Goal: Book appointment/travel/reservation

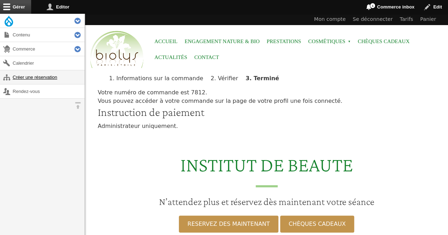
click at [45, 74] on link "Créer une réservation" at bounding box center [42, 77] width 85 height 14
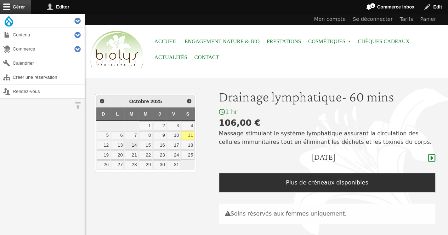
click at [133, 143] on link "14" at bounding box center [131, 145] width 13 height 9
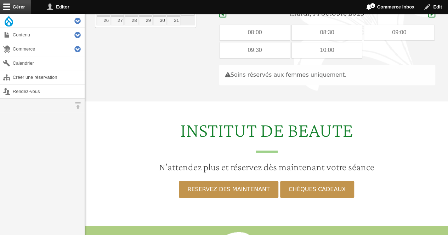
scroll to position [152, 0]
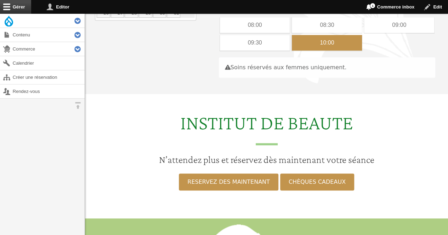
click at [330, 38] on div "10:00" at bounding box center [326, 43] width 70 height 16
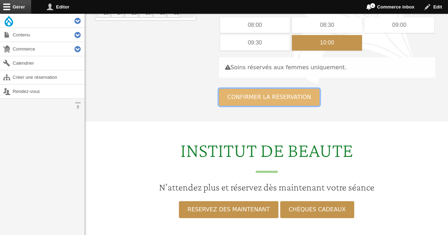
click at [269, 95] on button "Confirmer la réservation" at bounding box center [269, 97] width 101 height 17
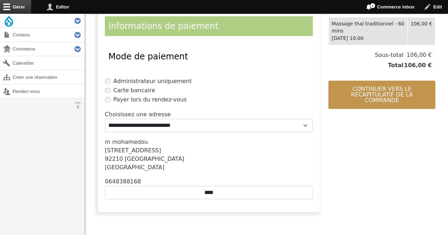
scroll to position [164, 0]
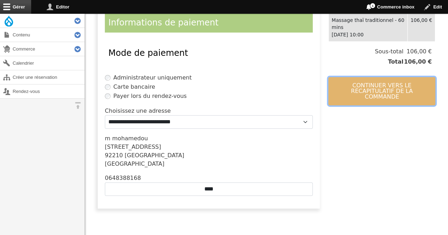
click at [365, 77] on button "Continuer vers le récapitulatif de la commande" at bounding box center [381, 91] width 107 height 28
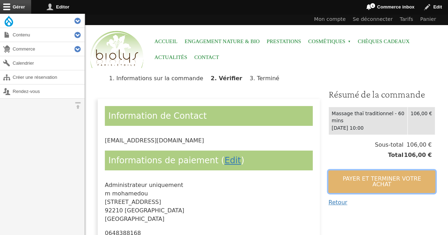
click at [345, 171] on button "Payer et terminer votre achat" at bounding box center [381, 182] width 107 height 23
